Goal: Task Accomplishment & Management: Manage account settings

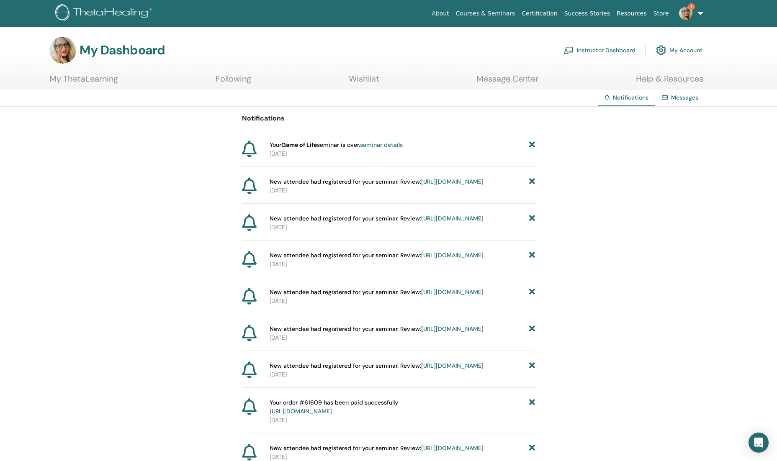
click at [607, 52] on link "Instructor Dashboard" at bounding box center [599, 50] width 72 height 18
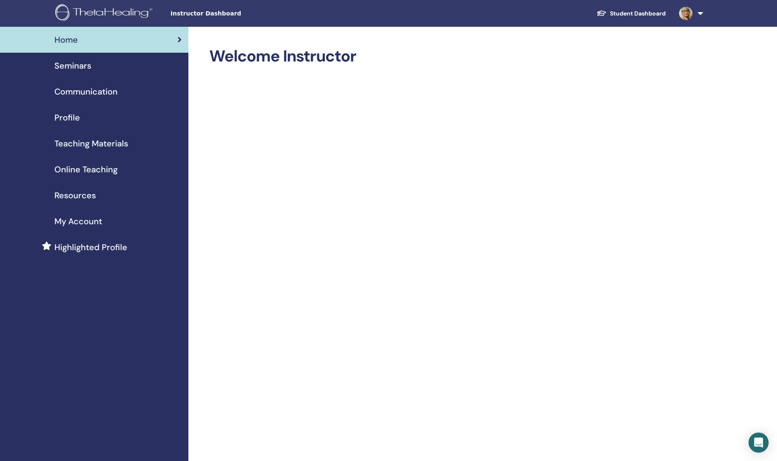
click at [74, 95] on span "Communication" at bounding box center [85, 91] width 63 height 13
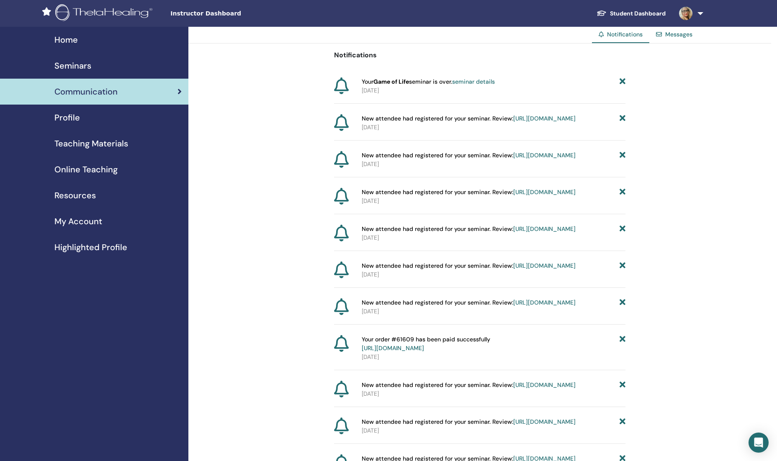
click at [73, 66] on span "Seminars" at bounding box center [72, 65] width 37 height 13
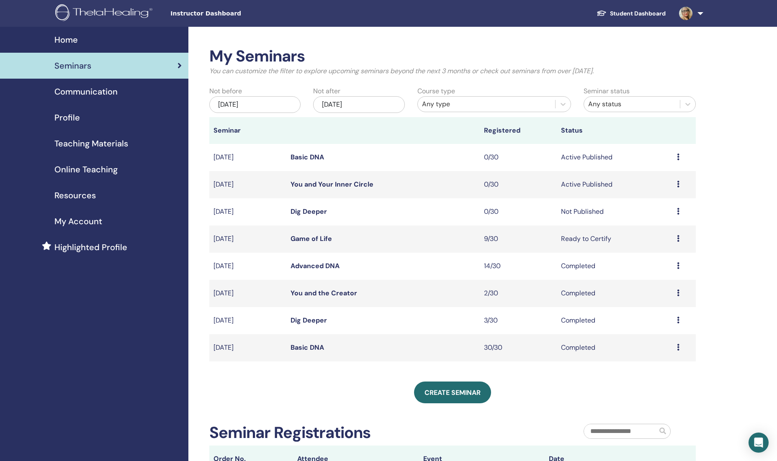
click at [306, 210] on link "Dig Deeper" at bounding box center [308, 211] width 36 height 9
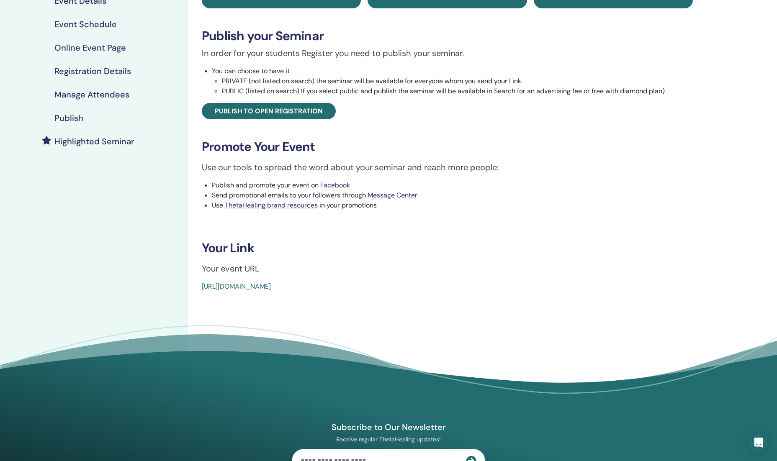
scroll to position [111, 0]
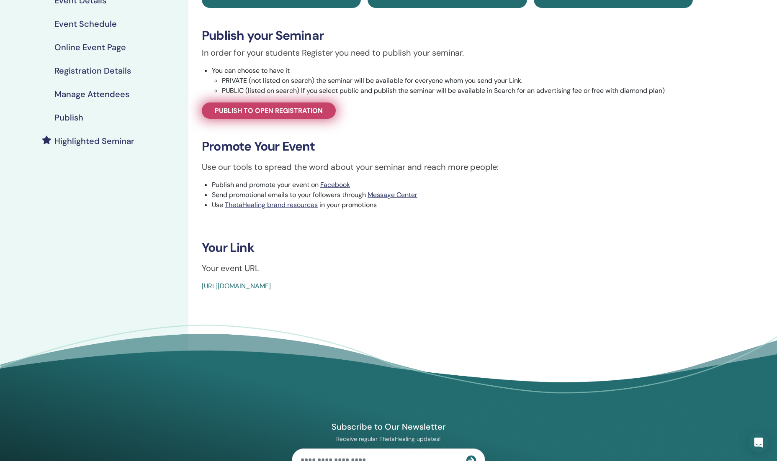
click at [299, 115] on link "Publish to open registration" at bounding box center [269, 111] width 134 height 16
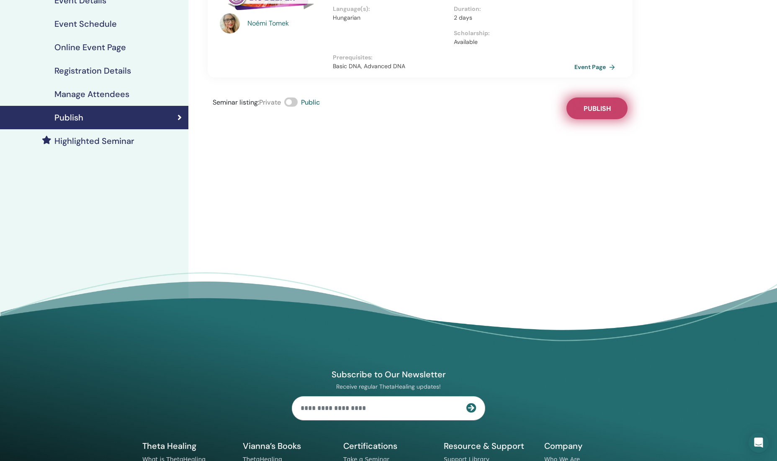
click at [604, 112] on span "Publish" at bounding box center [596, 108] width 27 height 9
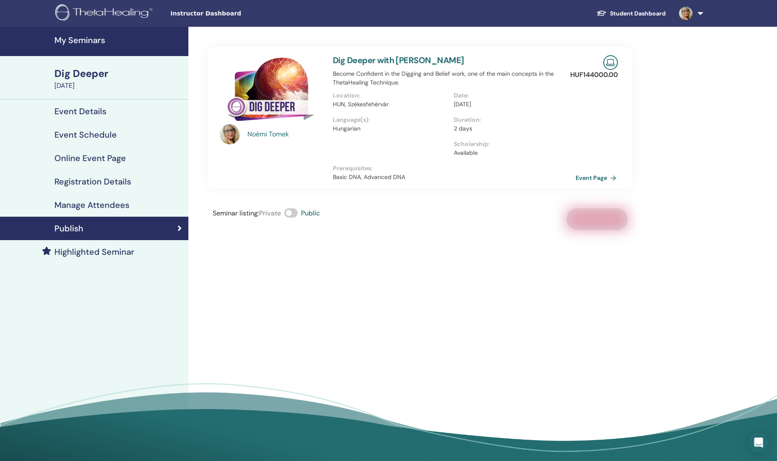
click at [592, 177] on link "Event Page" at bounding box center [597, 178] width 44 height 13
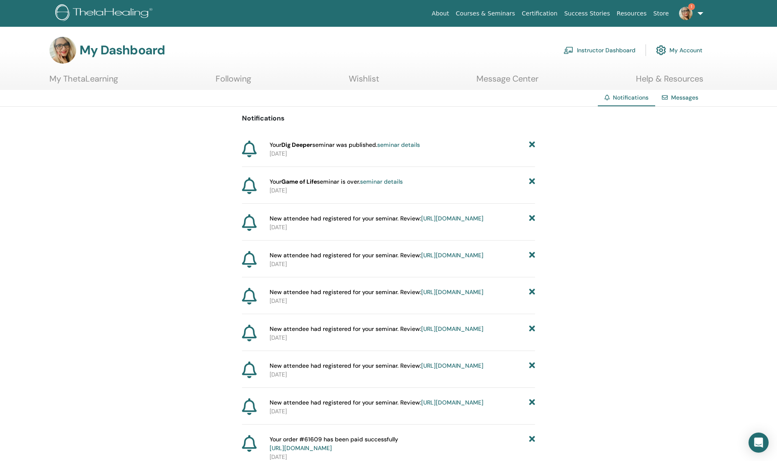
click at [391, 146] on link "seminar details" at bounding box center [398, 145] width 43 height 8
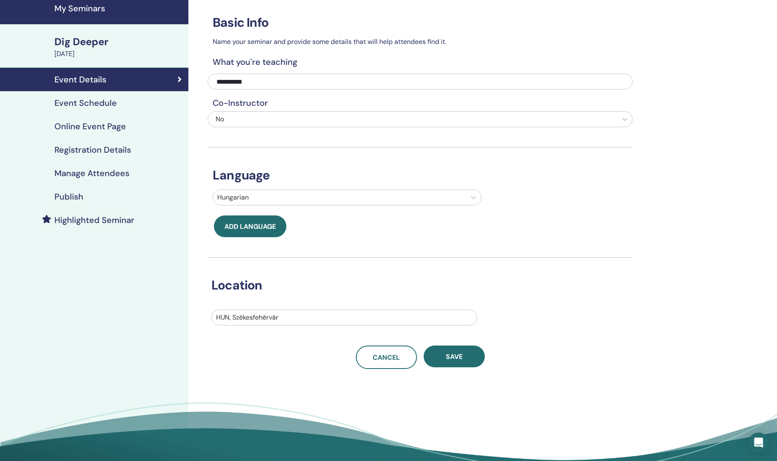
scroll to position [28, 0]
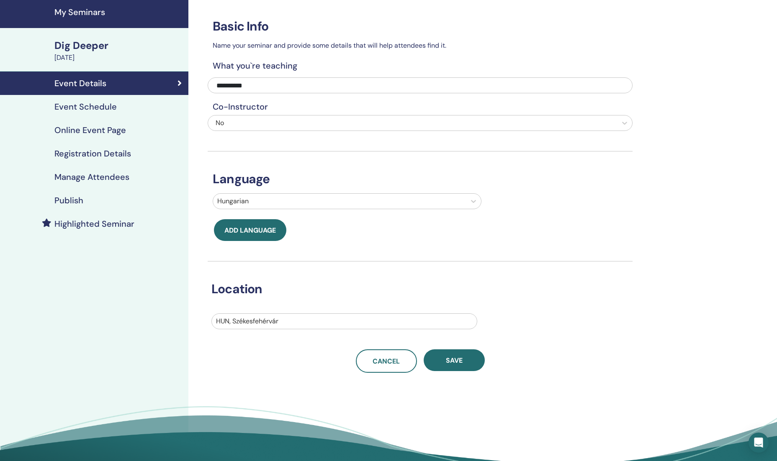
click at [80, 198] on h4 "Publish" at bounding box center [68, 200] width 29 height 10
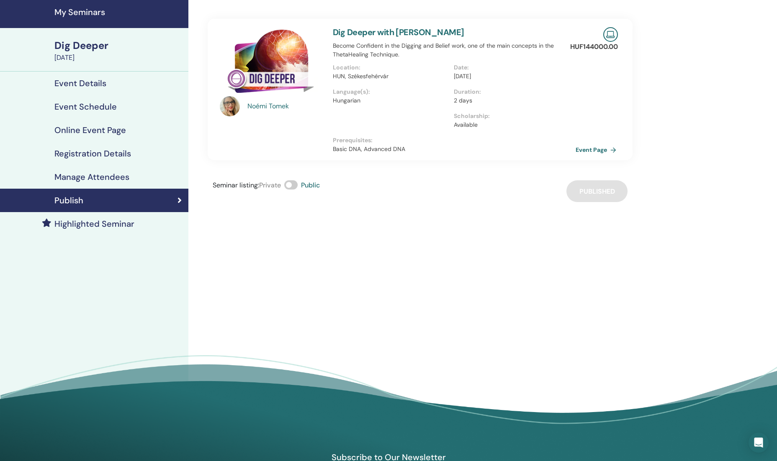
click at [600, 153] on link "Event Page" at bounding box center [597, 150] width 44 height 13
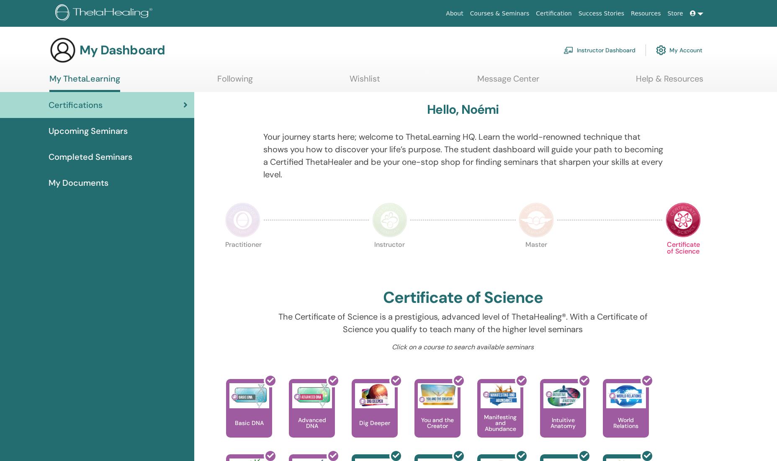
click at [586, 51] on link "Instructor Dashboard" at bounding box center [599, 50] width 72 height 18
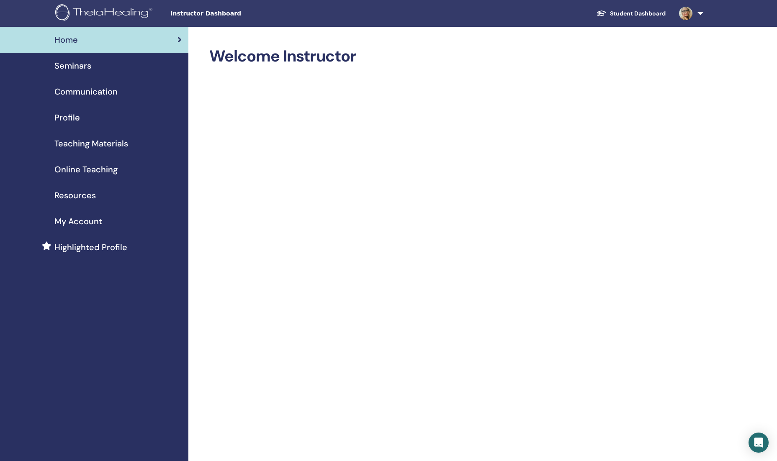
click at [75, 67] on span "Seminars" at bounding box center [72, 65] width 37 height 13
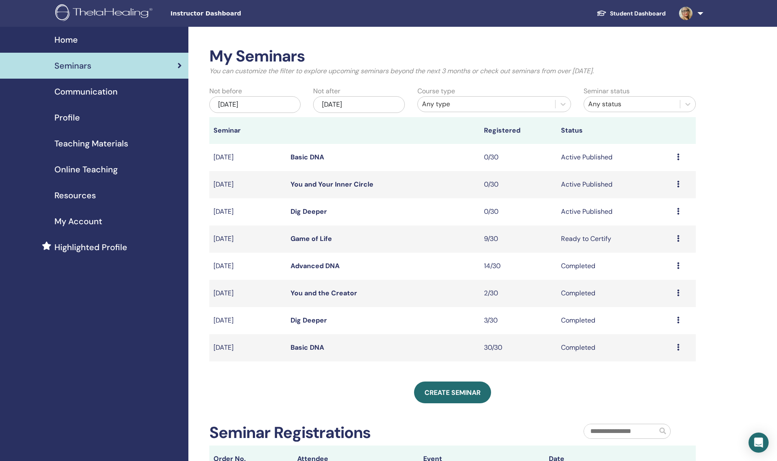
click at [137, 14] on img at bounding box center [105, 13] width 100 height 19
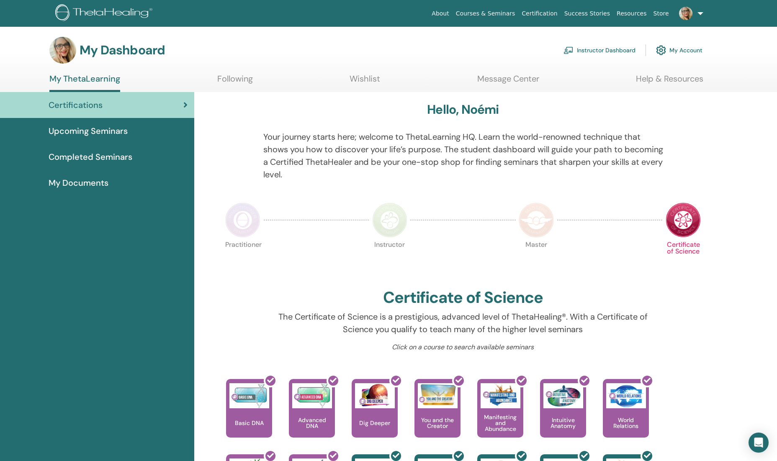
click at [596, 47] on link "Instructor Dashboard" at bounding box center [599, 50] width 72 height 18
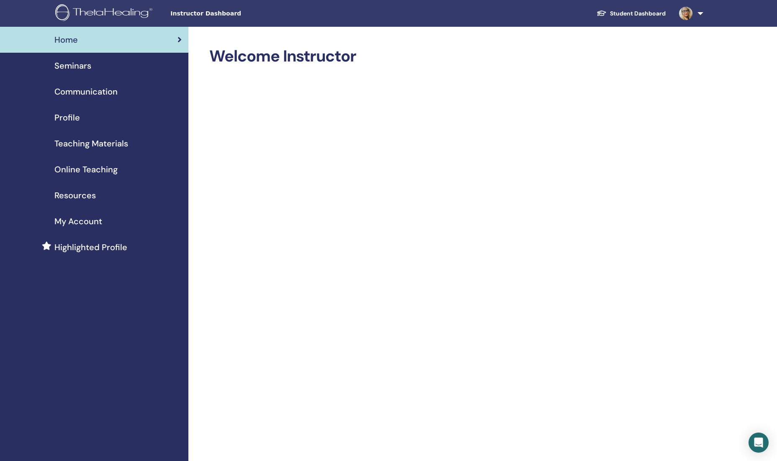
click at [75, 66] on span "Seminars" at bounding box center [72, 65] width 37 height 13
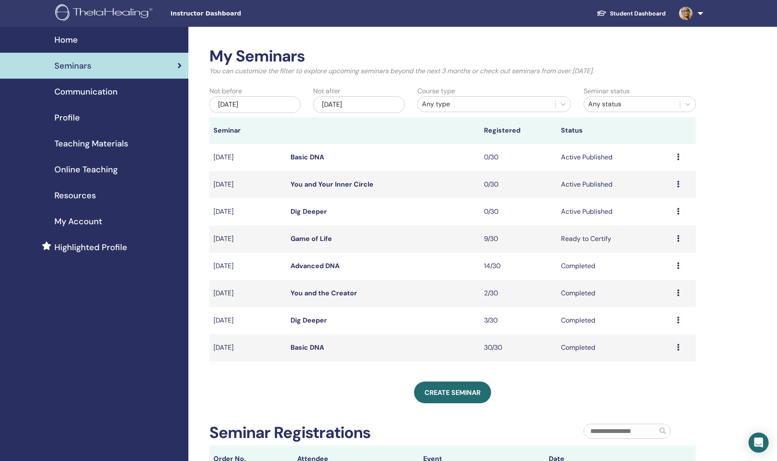
click at [308, 211] on link "Dig Deeper" at bounding box center [308, 211] width 36 height 9
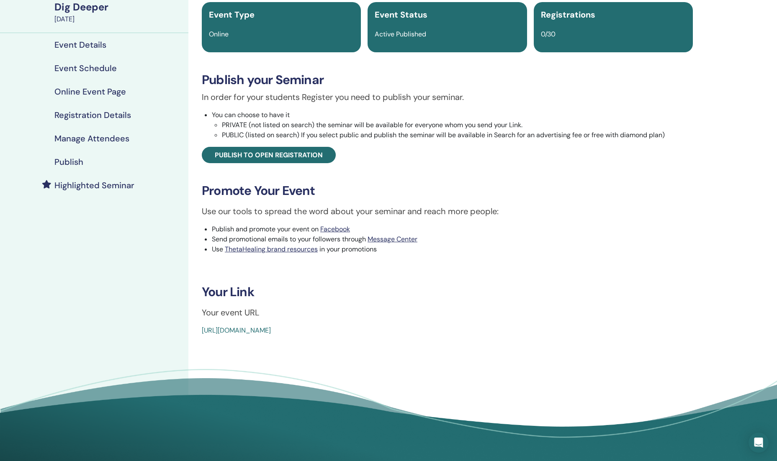
scroll to position [123, 0]
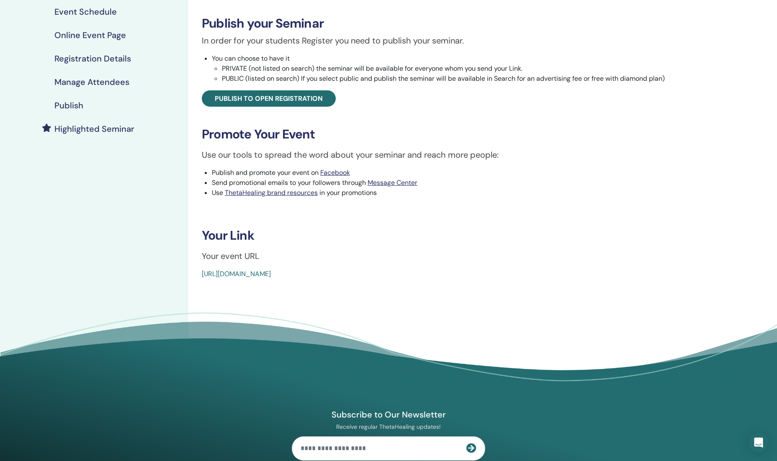
click at [271, 276] on link "[URL][DOMAIN_NAME]" at bounding box center [236, 274] width 69 height 9
